Goal: Information Seeking & Learning: Learn about a topic

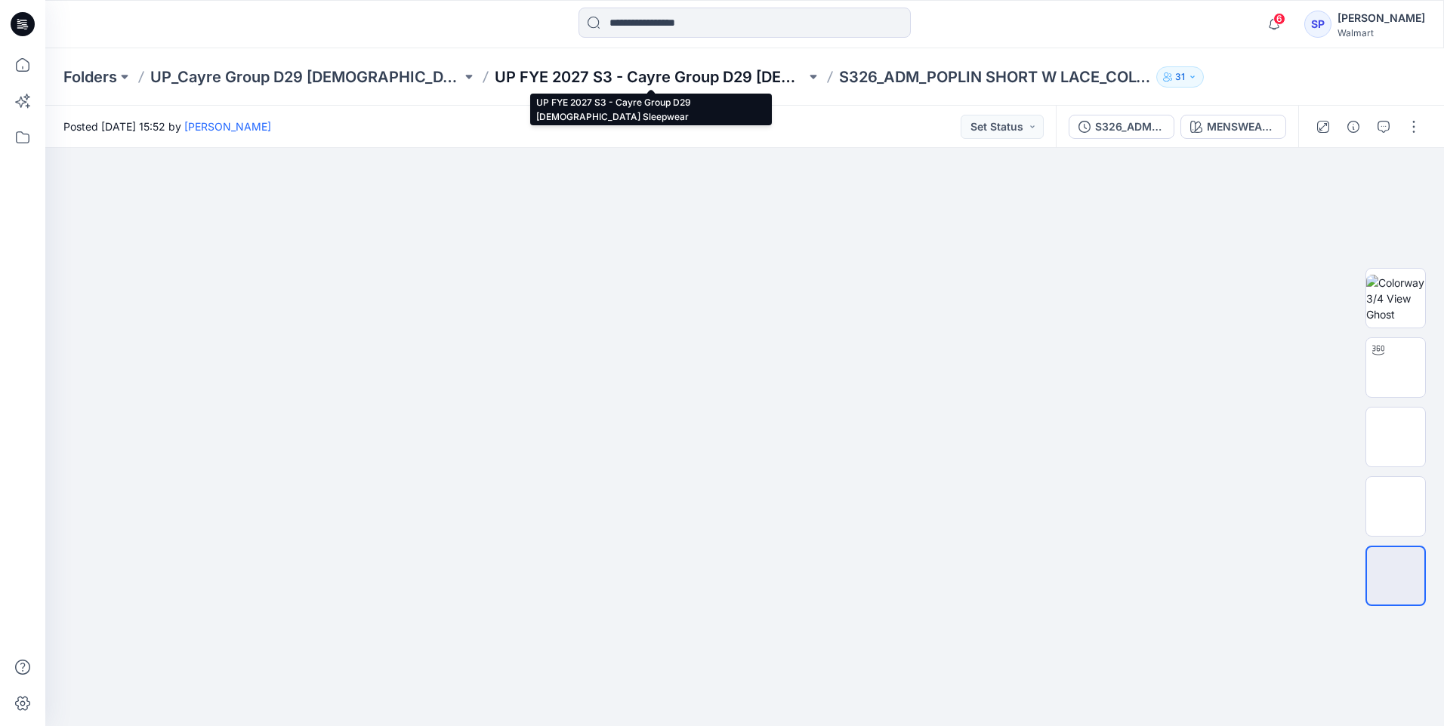
click at [725, 75] on p "UP FYE 2027 S3 - Cayre Group D29 [DEMOGRAPHIC_DATA] Sleepwear" at bounding box center [650, 76] width 311 height 21
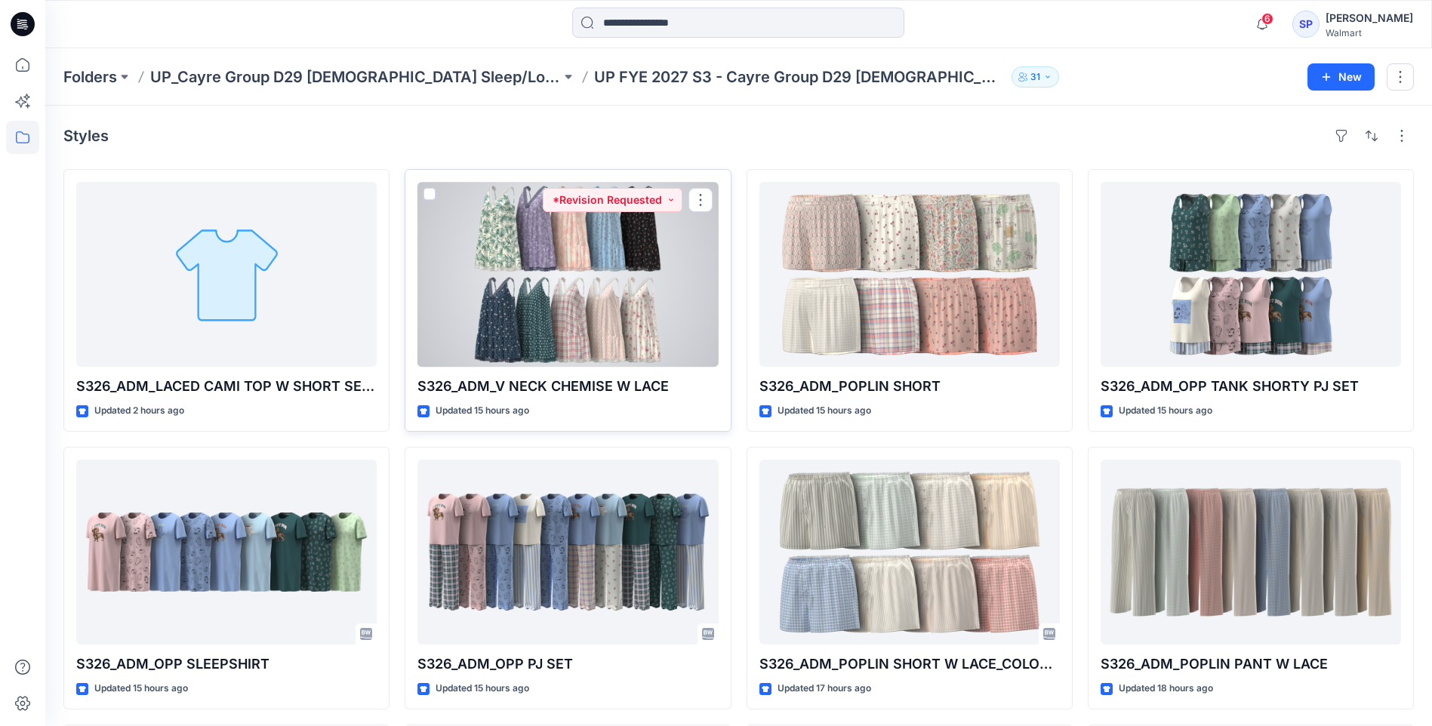
click at [689, 278] on div at bounding box center [568, 274] width 300 height 185
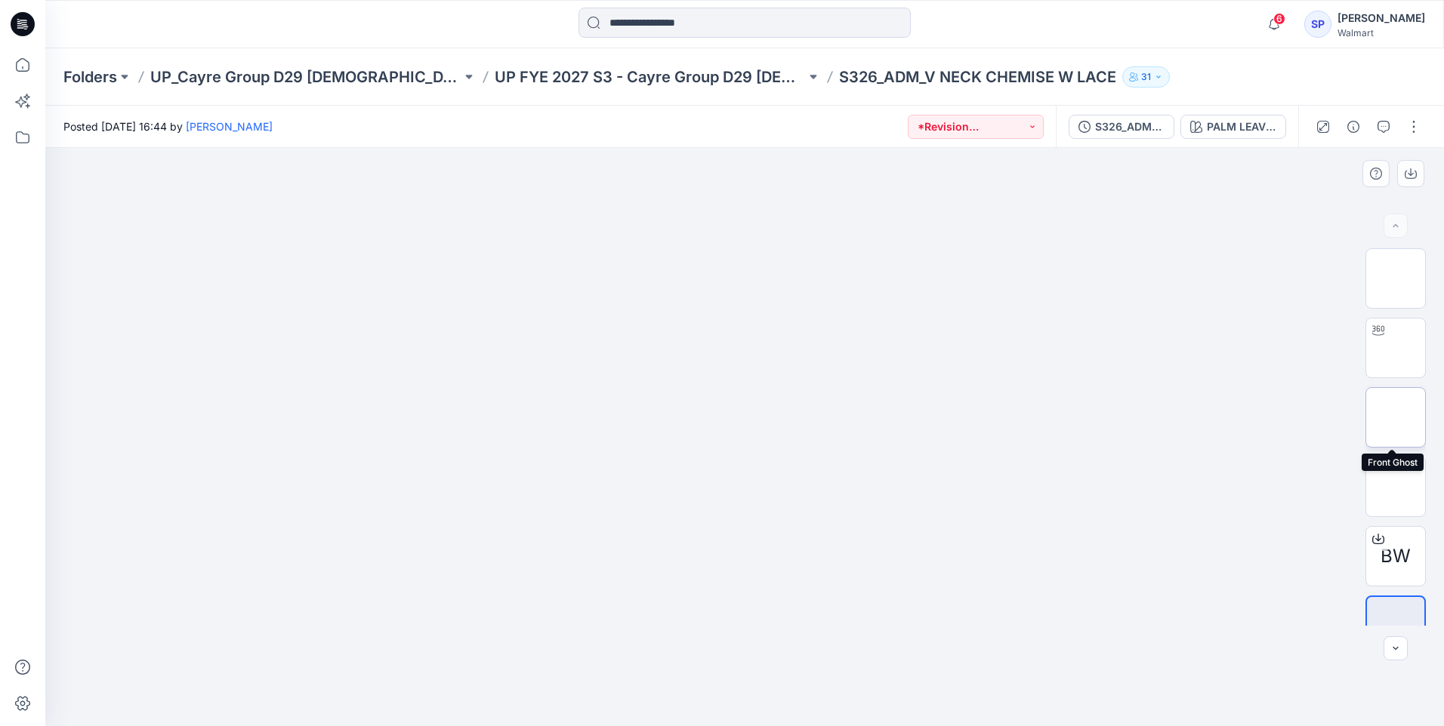
click at [1395, 418] on img at bounding box center [1395, 418] width 0 height 0
drag, startPoint x: 851, startPoint y: 491, endPoint x: 739, endPoint y: 503, distance: 112.4
click at [739, 199] on img at bounding box center [744, 199] width 261 height 0
click at [1387, 362] on img at bounding box center [1395, 349] width 59 height 48
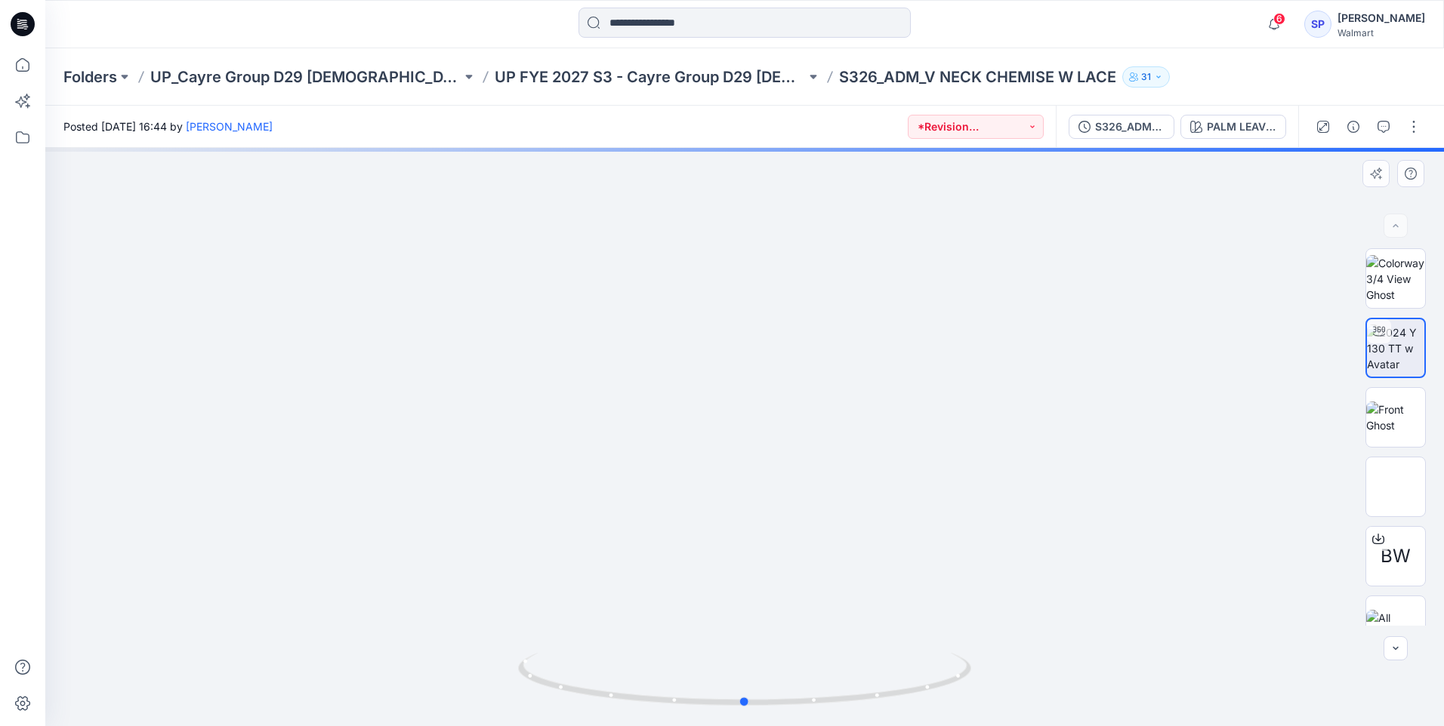
click at [748, 507] on div at bounding box center [744, 437] width 1398 height 578
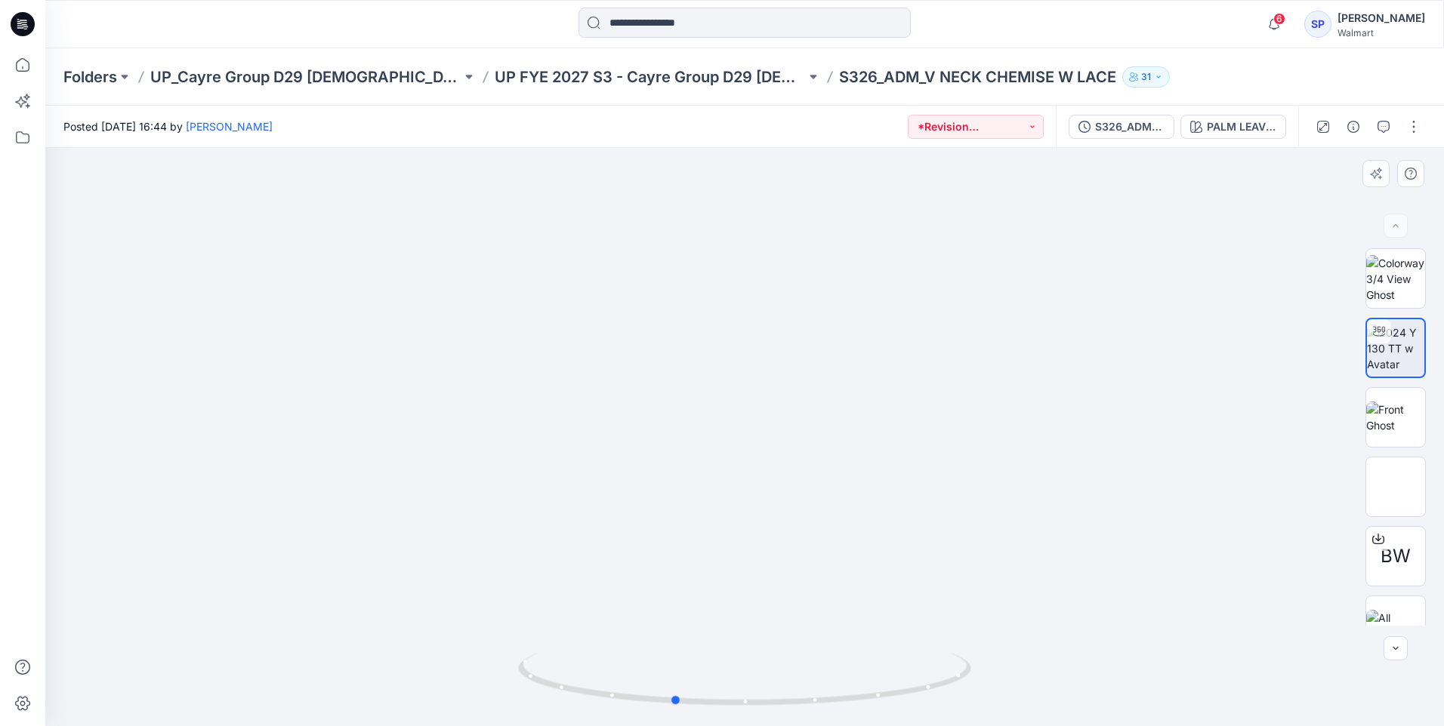
drag, startPoint x: 750, startPoint y: 506, endPoint x: 651, endPoint y: 504, distance: 98.9
click at [651, 504] on div at bounding box center [744, 437] width 1398 height 578
drag, startPoint x: 751, startPoint y: 500, endPoint x: 689, endPoint y: 502, distance: 62.7
click at [689, 502] on div at bounding box center [744, 437] width 1398 height 578
drag, startPoint x: 808, startPoint y: 497, endPoint x: 670, endPoint y: 500, distance: 137.4
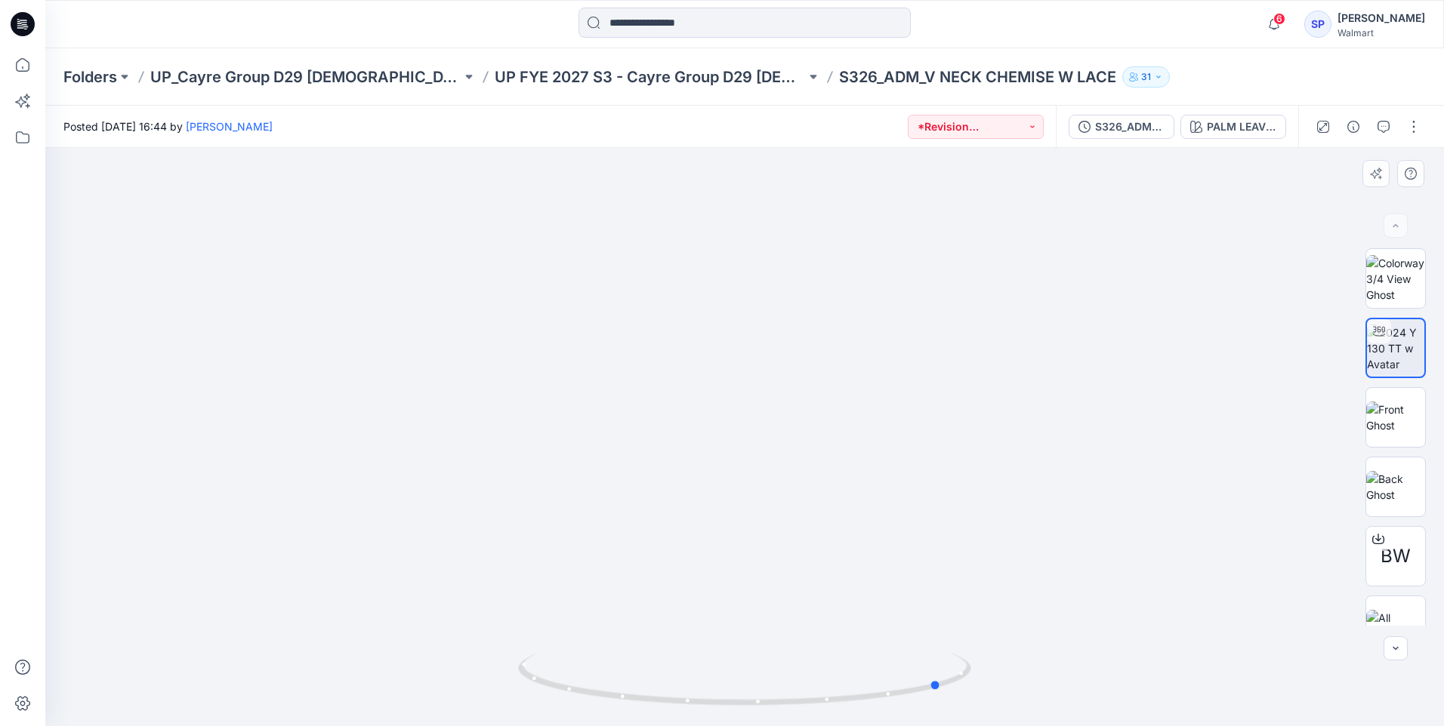
click at [670, 500] on div at bounding box center [744, 437] width 1398 height 578
drag, startPoint x: 895, startPoint y: 496, endPoint x: 753, endPoint y: 504, distance: 142.1
click at [753, 504] on div at bounding box center [744, 437] width 1398 height 578
click at [1387, 610] on img at bounding box center [1395, 626] width 59 height 32
